Goal: Find specific page/section: Find specific page/section

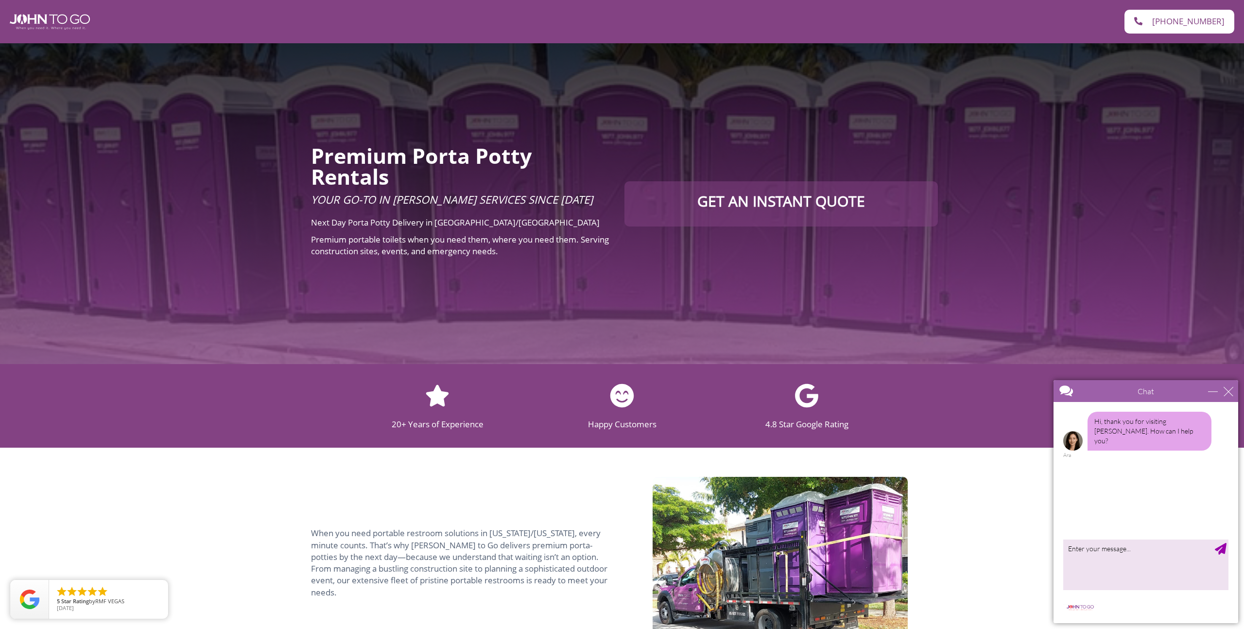
click at [791, 267] on div "Premium Porta Potty Rentals Your Go-To in [PERSON_NAME] Services Since [DATE] N…" at bounding box center [622, 203] width 1244 height 321
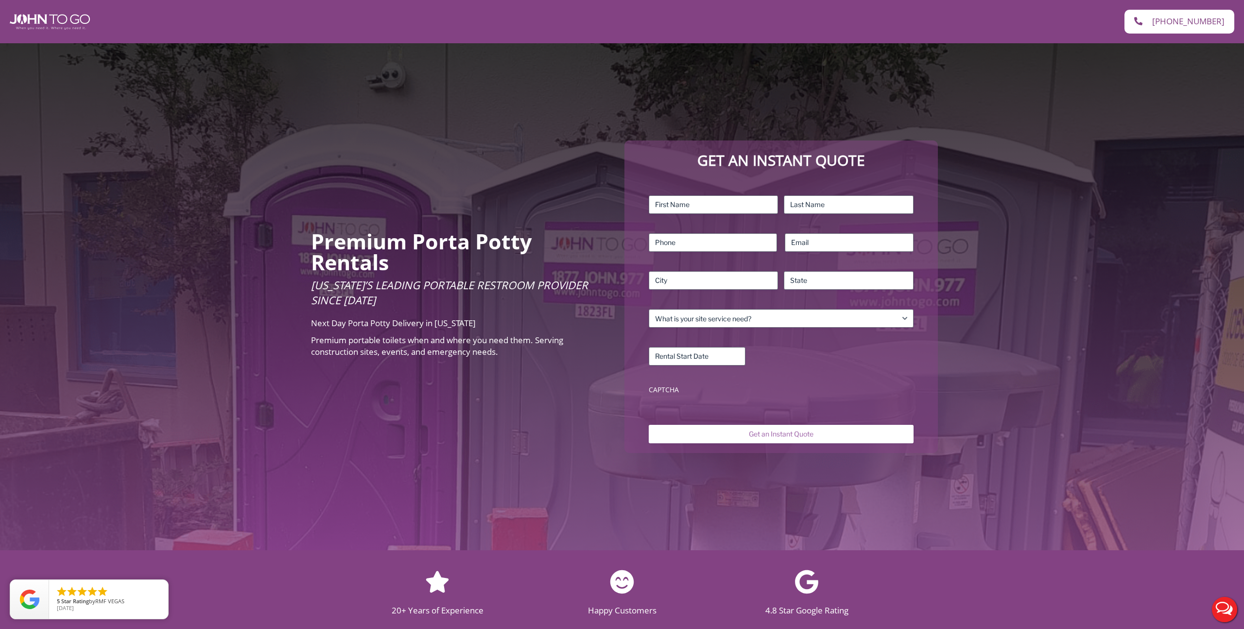
click at [140, 228] on div "Premium Porta Potty Rentals Florida’s Leading Portable Restroom Provider Since …" at bounding box center [622, 296] width 1244 height 507
